Goal: Information Seeking & Learning: Learn about a topic

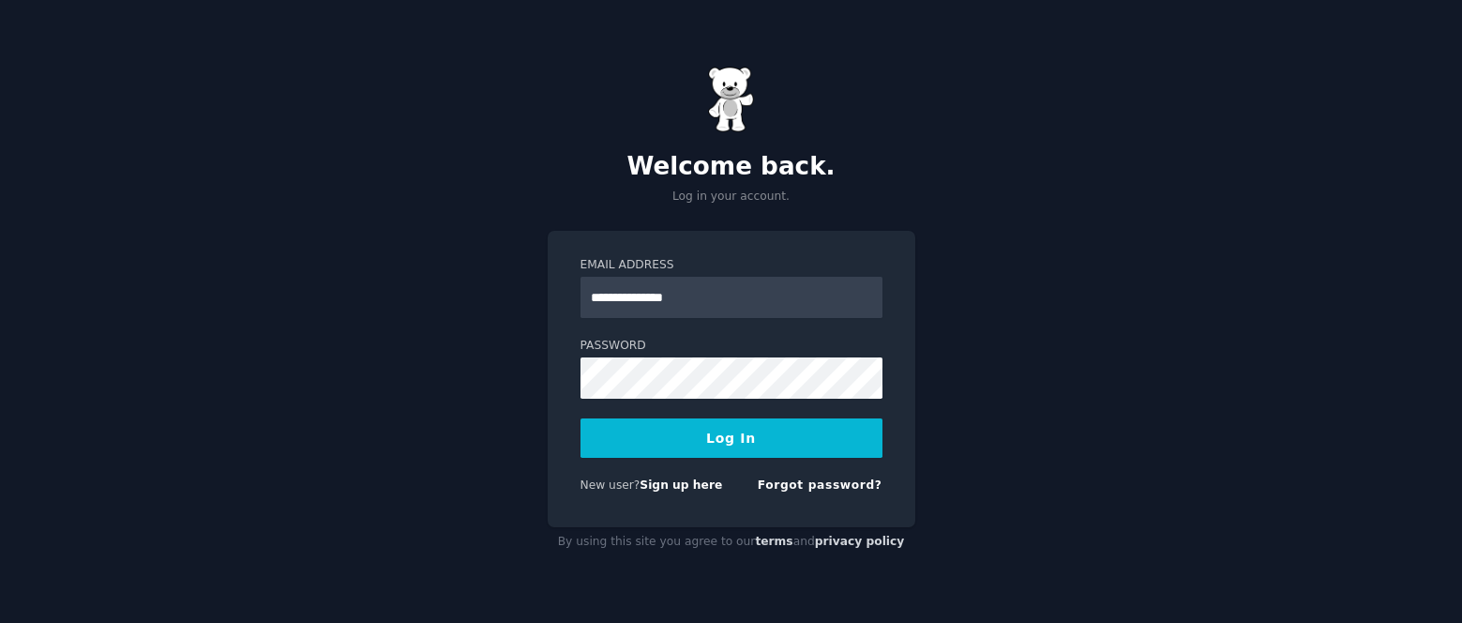
type input "**********"
click at [580, 418] on button "Log In" at bounding box center [731, 437] width 302 height 39
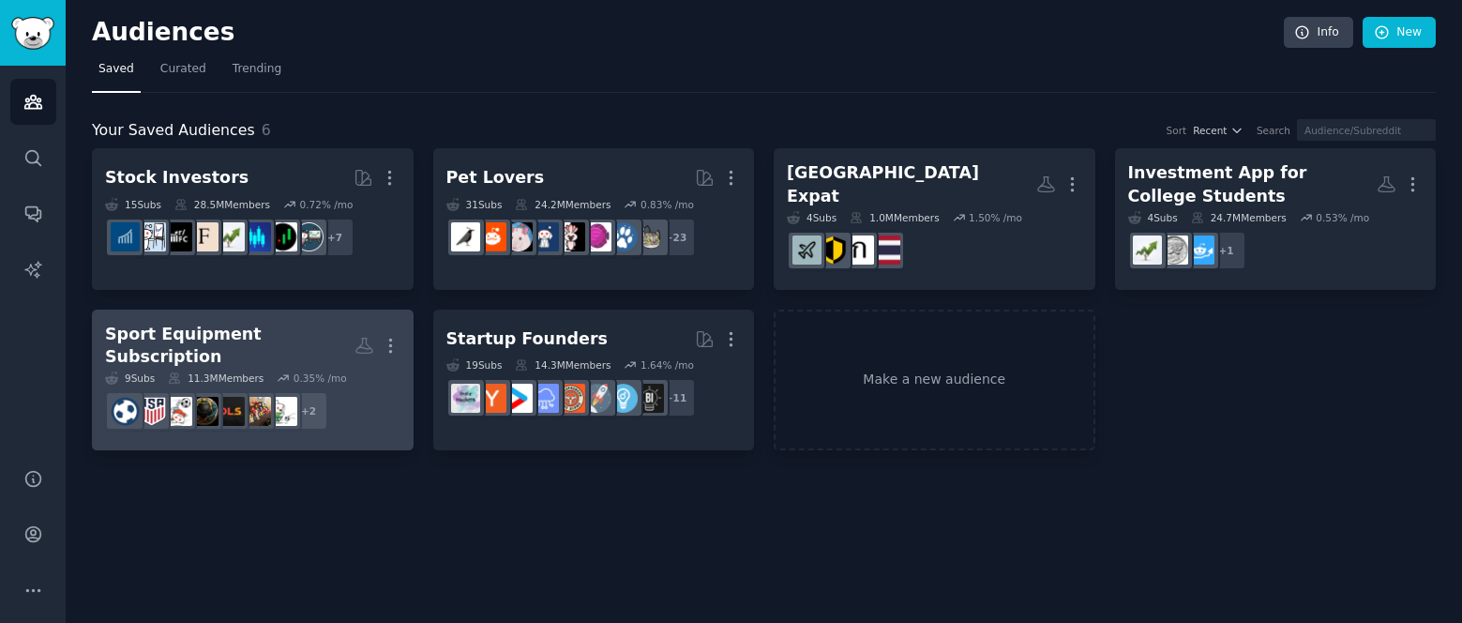
click at [289, 338] on div "Sport Equipment Subscription" at bounding box center [229, 346] width 249 height 46
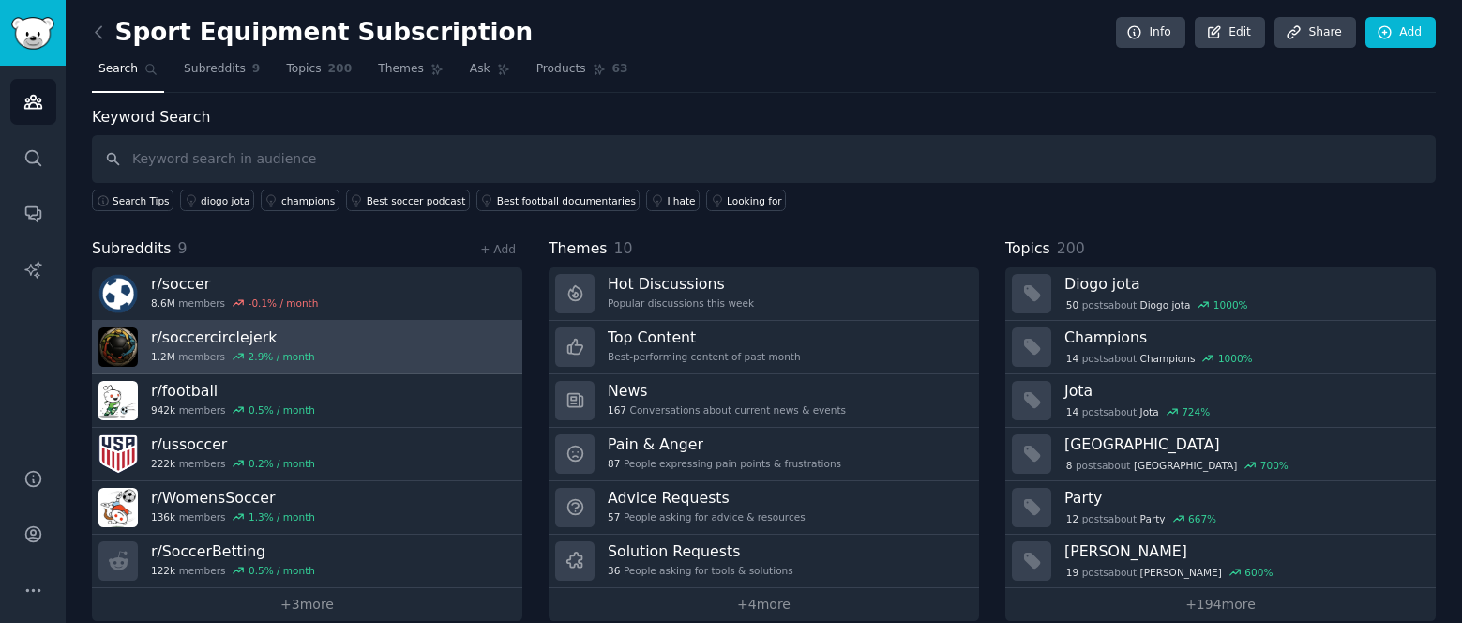
click at [386, 350] on link "r/ soccercirclejerk 1.2M members 2.9 % / month" at bounding box center [307, 347] width 430 height 53
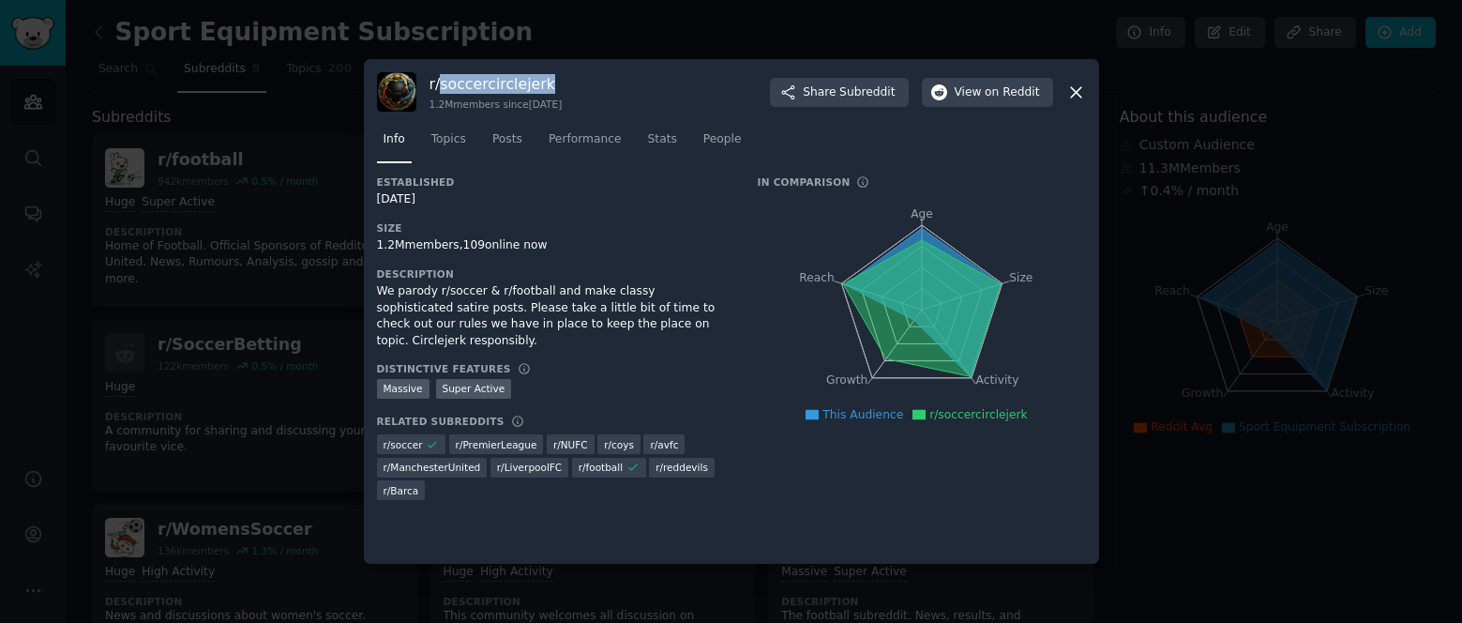
drag, startPoint x: 541, startPoint y: 88, endPoint x: 441, endPoint y: 88, distance: 100.3
click at [441, 88] on h3 "r/ soccercirclejerk" at bounding box center [495, 84] width 133 height 20
drag, startPoint x: 441, startPoint y: 88, endPoint x: 731, endPoint y: 139, distance: 295.0
click at [731, 139] on nav "Info Topics Posts Performance Stats People" at bounding box center [731, 144] width 709 height 38
click at [460, 134] on span "Topics" at bounding box center [448, 139] width 35 height 17
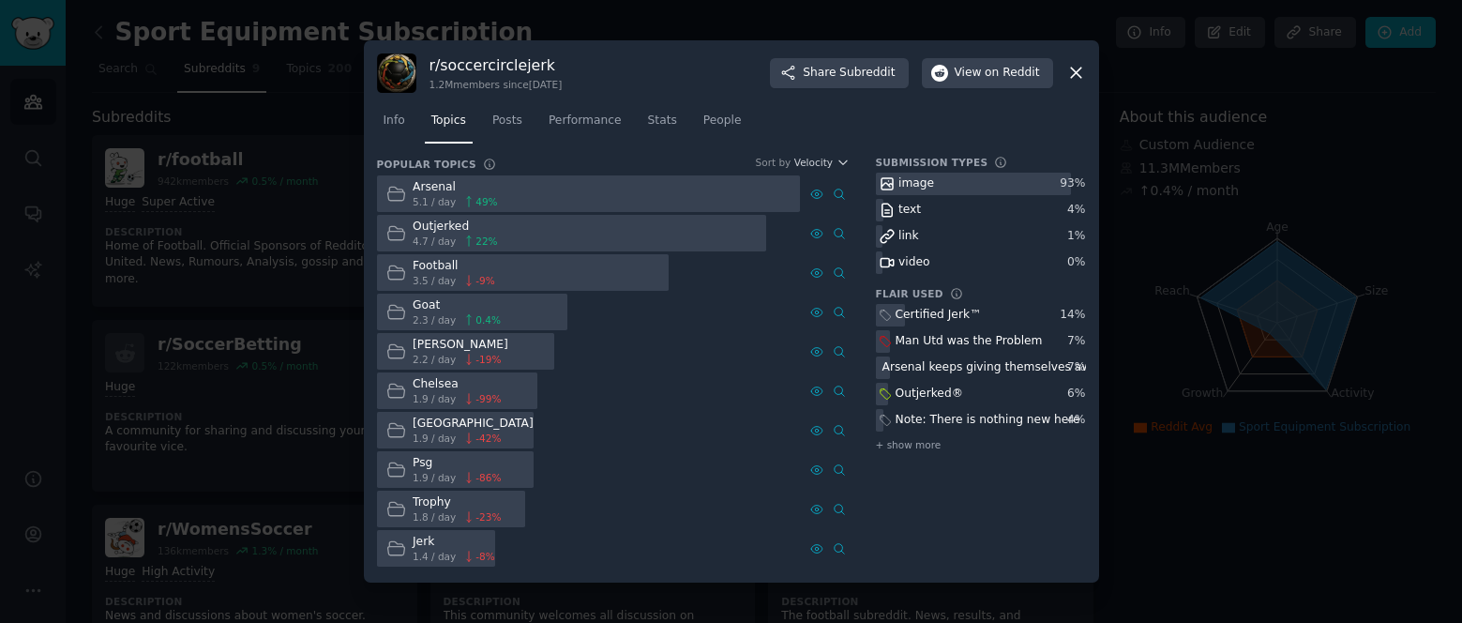
click at [65, 333] on div at bounding box center [731, 311] width 1462 height 623
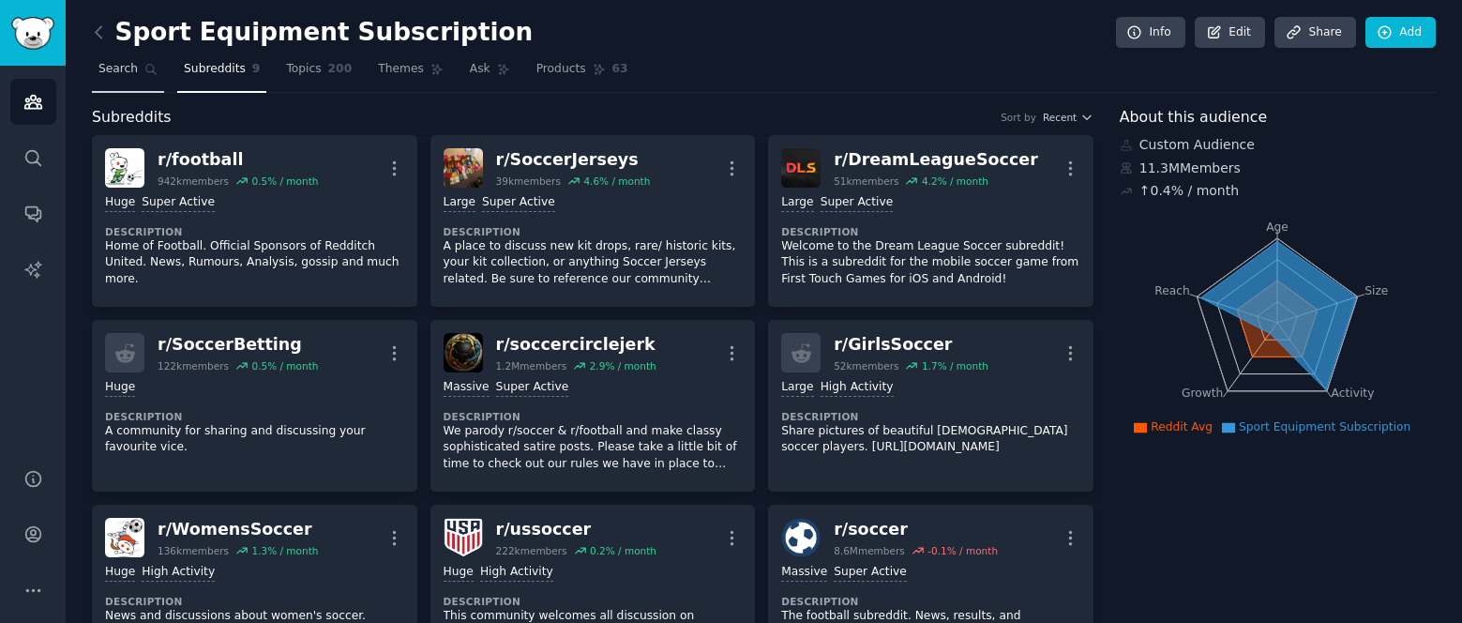
click at [135, 68] on link "Search" at bounding box center [128, 73] width 72 height 38
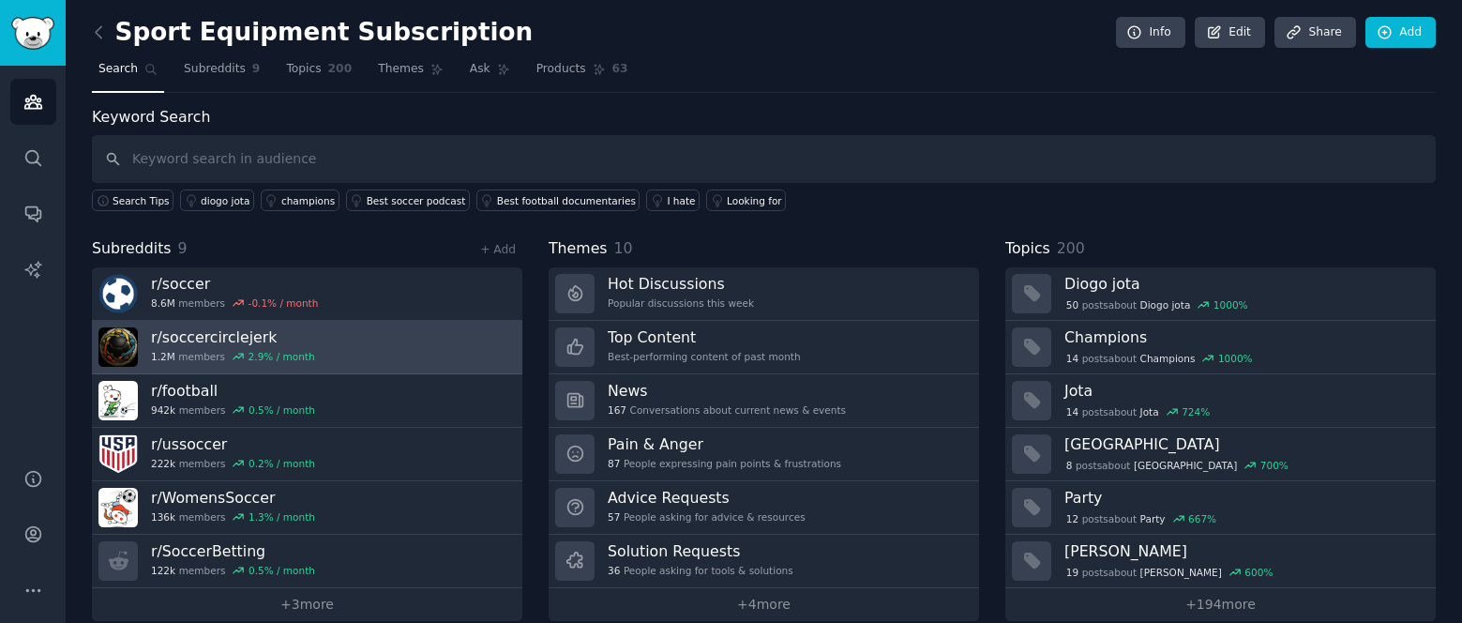
click at [493, 351] on link "r/ soccercirclejerk 1.2M members 2.9 % / month" at bounding box center [307, 347] width 430 height 53
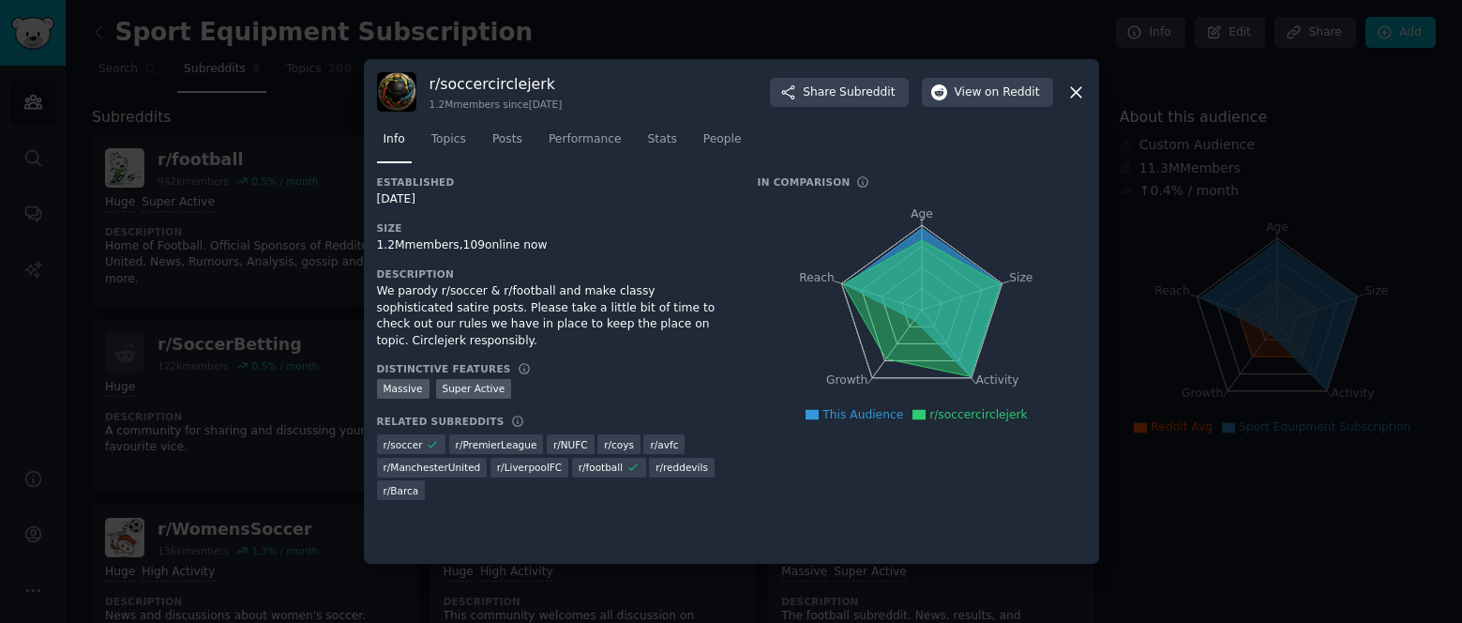
click at [1074, 93] on icon at bounding box center [1076, 93] width 20 height 20
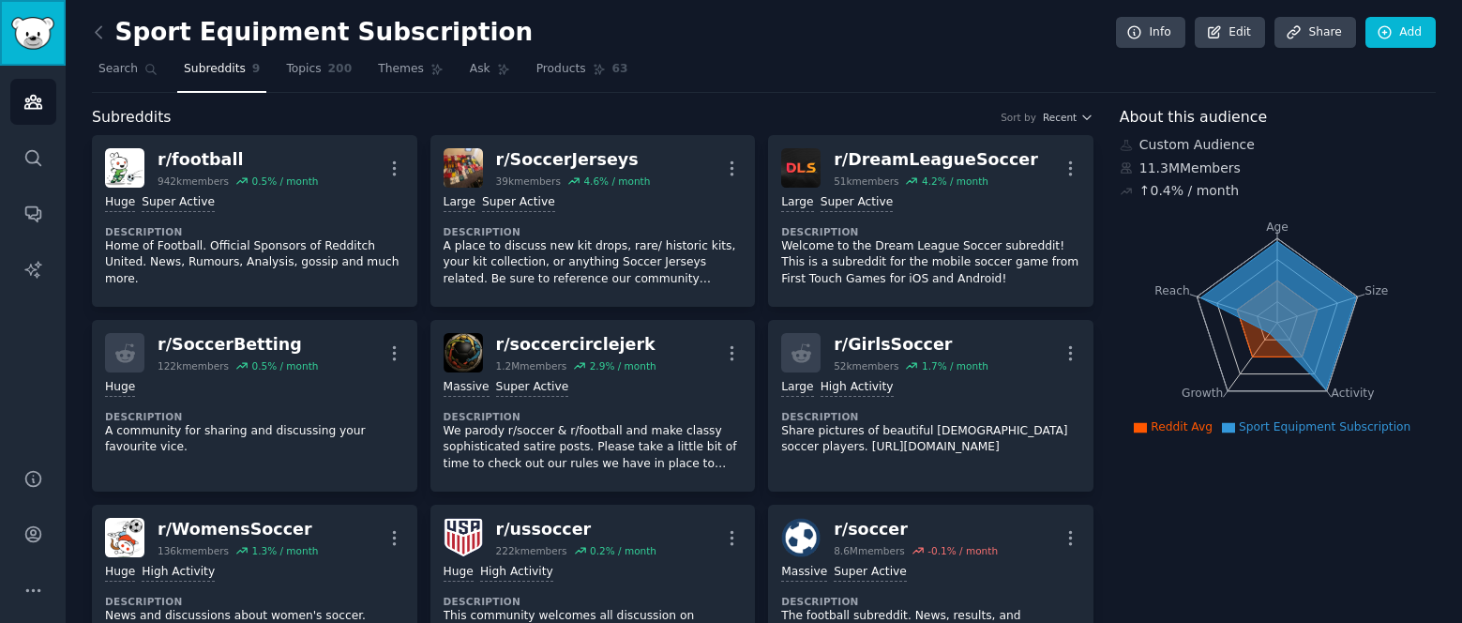
click at [47, 32] on img "Sidebar" at bounding box center [32, 33] width 43 height 33
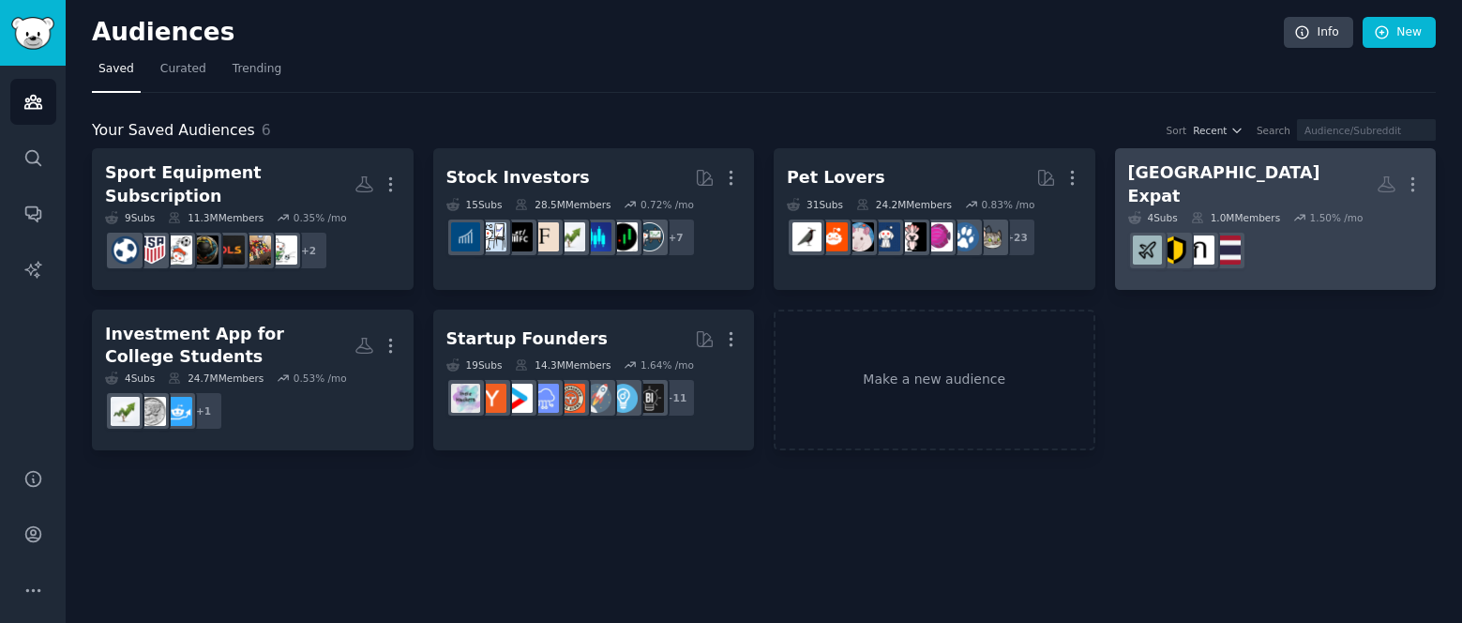
click at [1231, 180] on div "[GEOGRAPHIC_DATA] Expat" at bounding box center [1252, 184] width 249 height 46
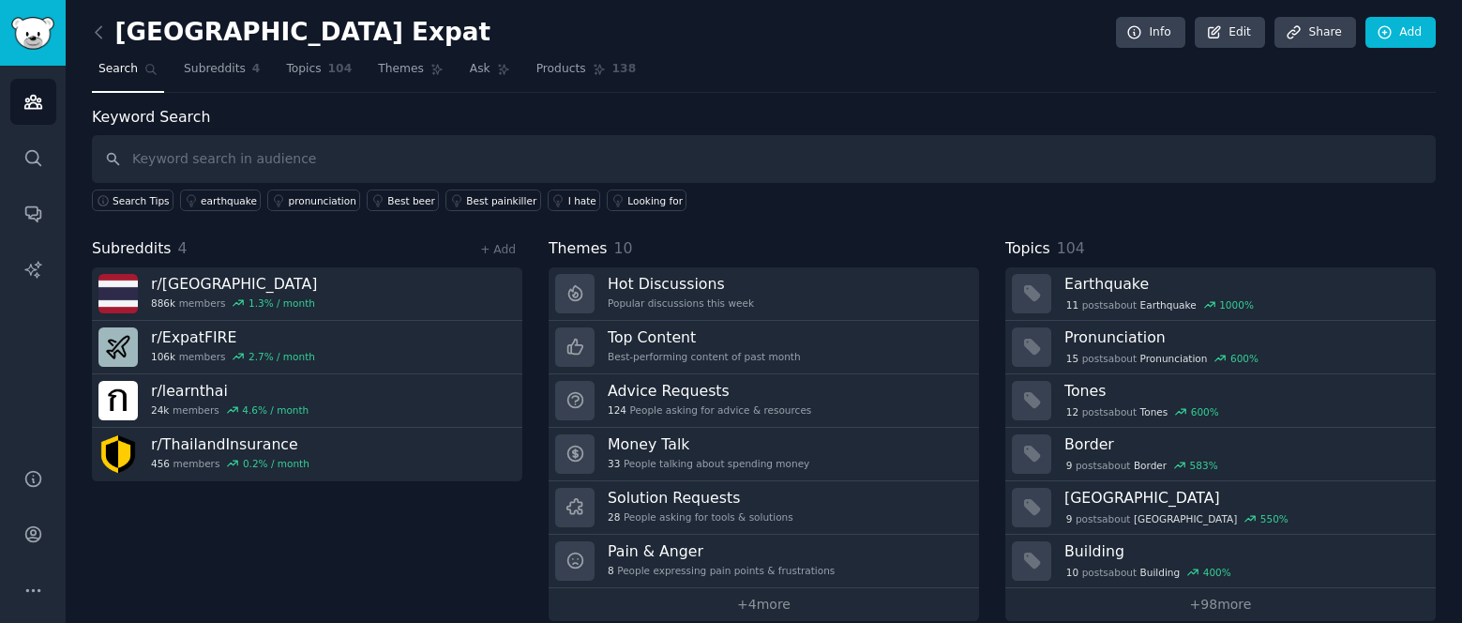
click at [120, 69] on span "Search" at bounding box center [117, 69] width 39 height 17
click at [46, 24] on img "Sidebar" at bounding box center [32, 33] width 43 height 33
